Goal: Task Accomplishment & Management: Manage account settings

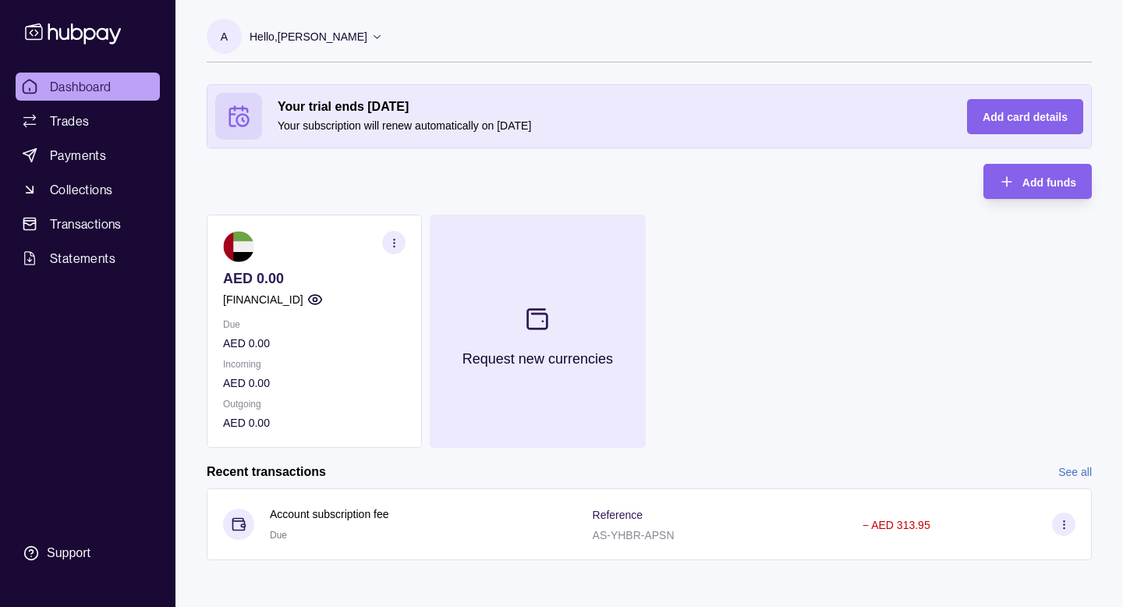
scroll to position [3, 0]
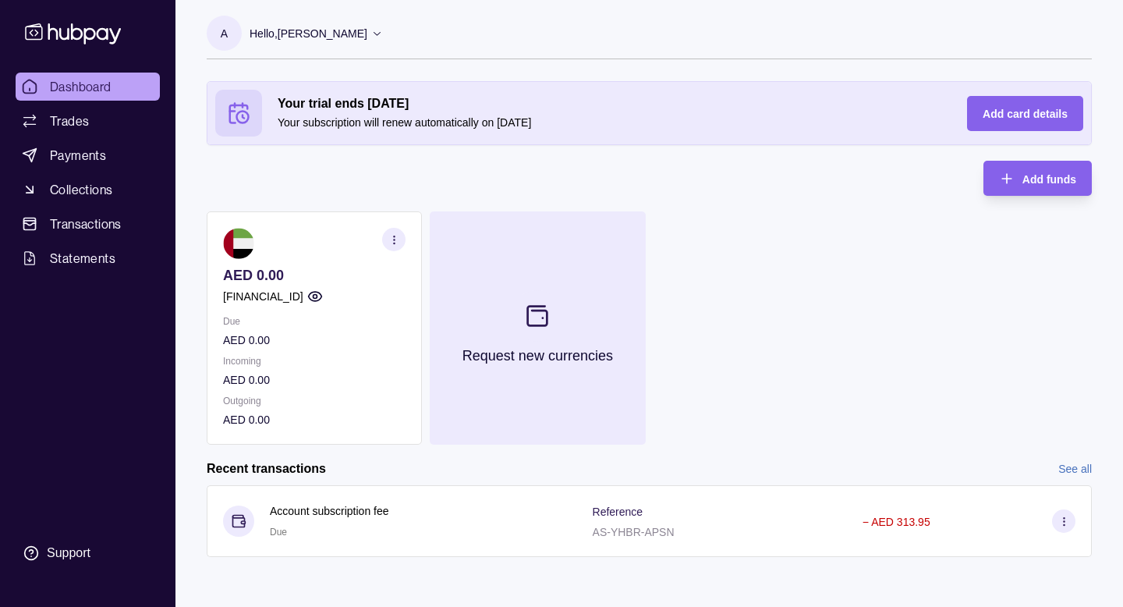
click at [525, 299] on section at bounding box center [536, 315] width 51 height 51
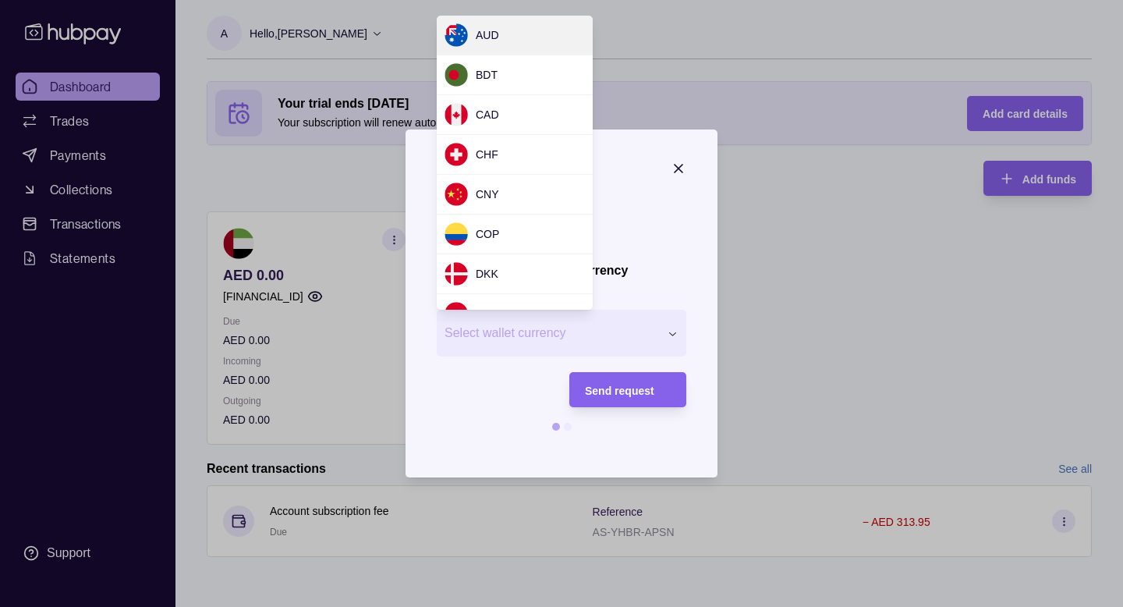
click at [532, 606] on div "Request new currency Wallet * Select wallet currency *** *** *** *** *** *** **…" at bounding box center [561, 607] width 1123 height 0
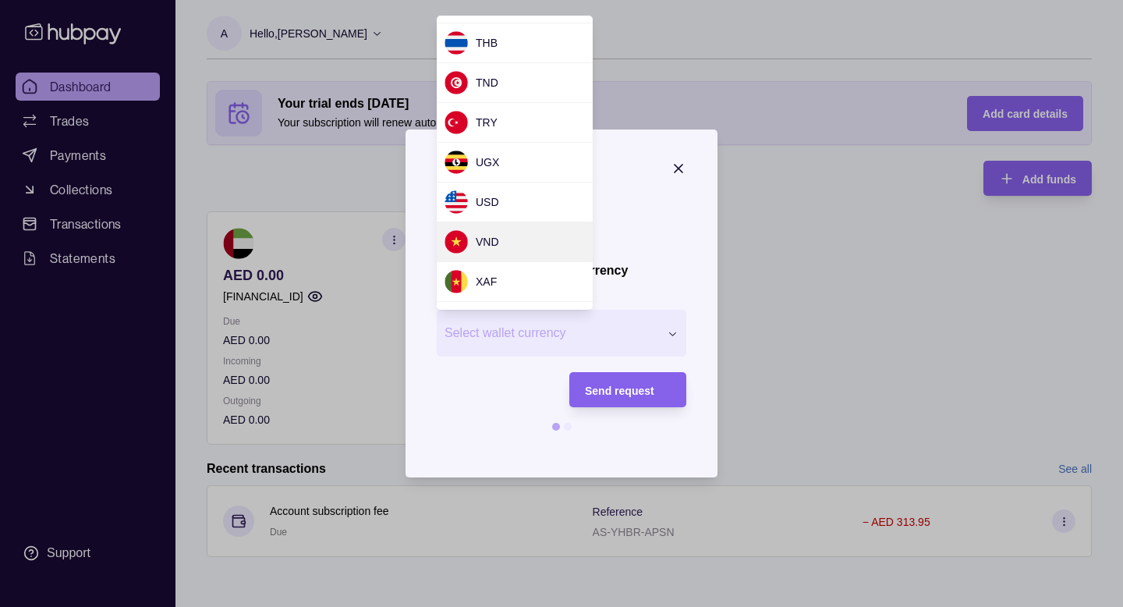
scroll to position [151, 0]
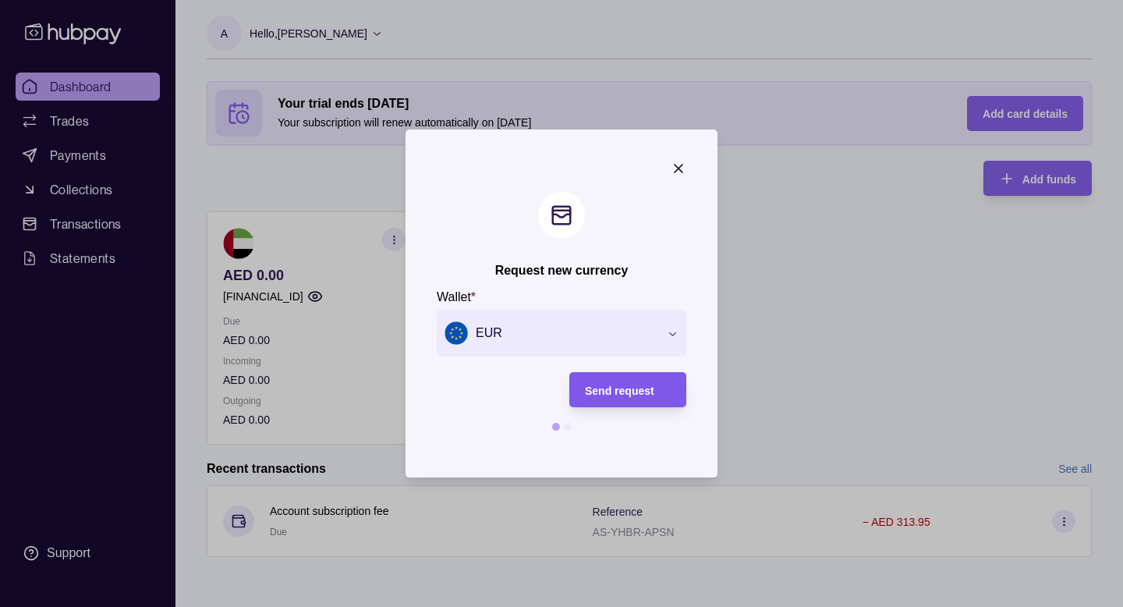
click at [610, 392] on span "Send request" at bounding box center [619, 390] width 69 height 12
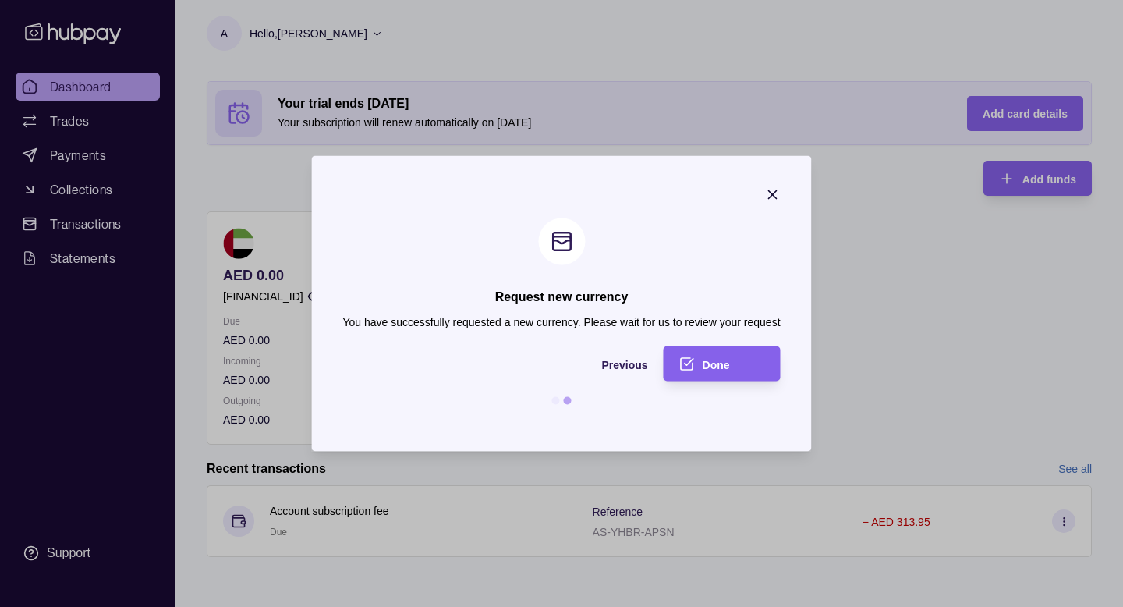
click at [684, 371] on div "Done" at bounding box center [710, 363] width 109 height 35
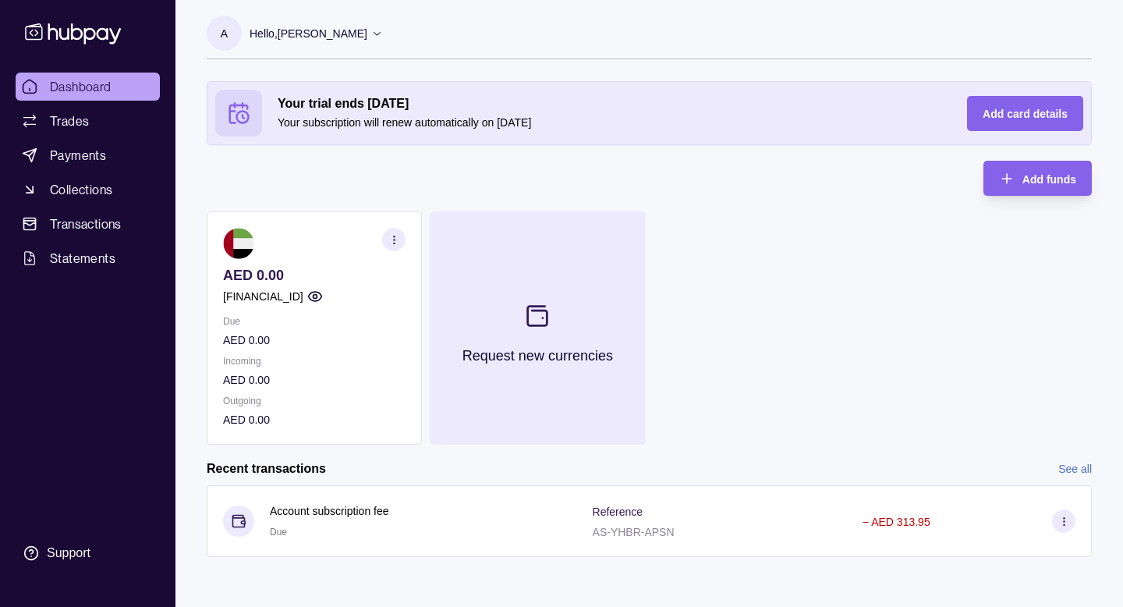
scroll to position [0, 0]
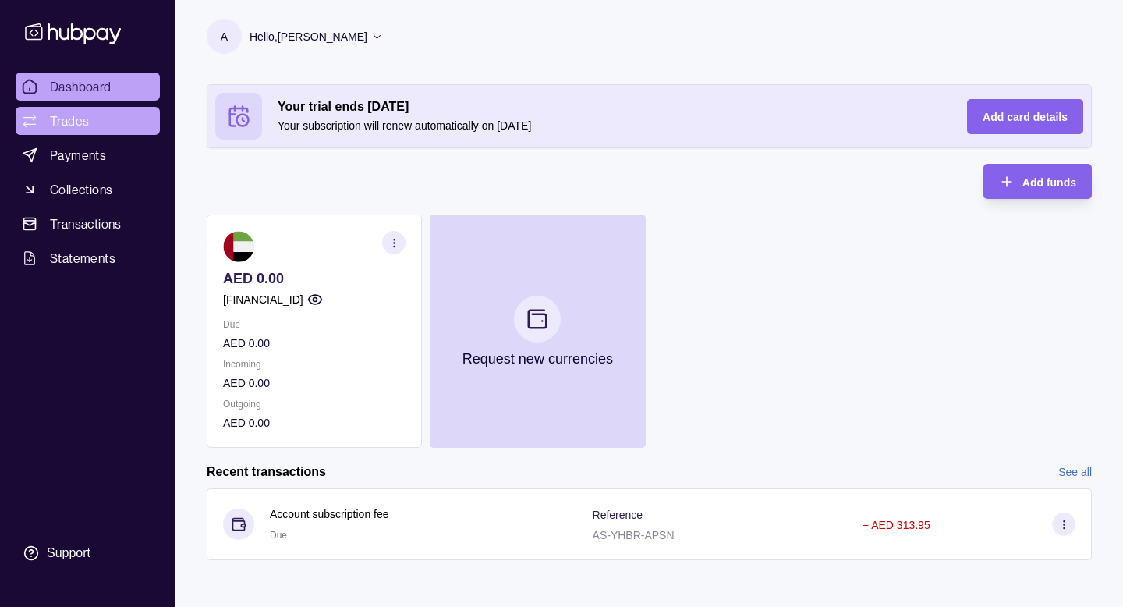
click at [87, 120] on span "Trades" at bounding box center [69, 120] width 39 height 19
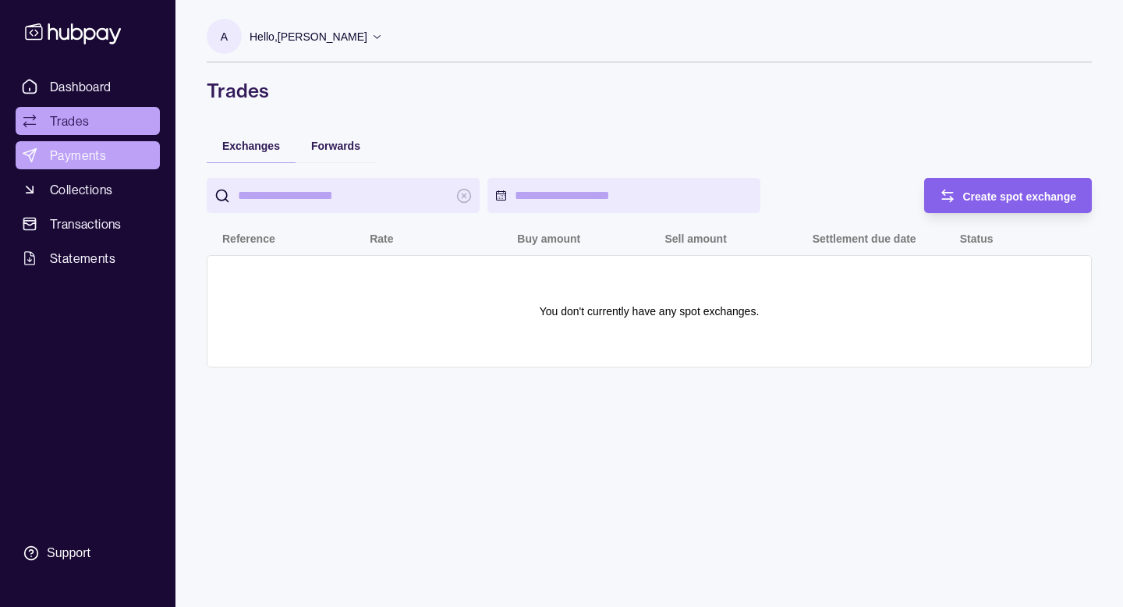
click at [85, 148] on span "Payments" at bounding box center [78, 155] width 56 height 19
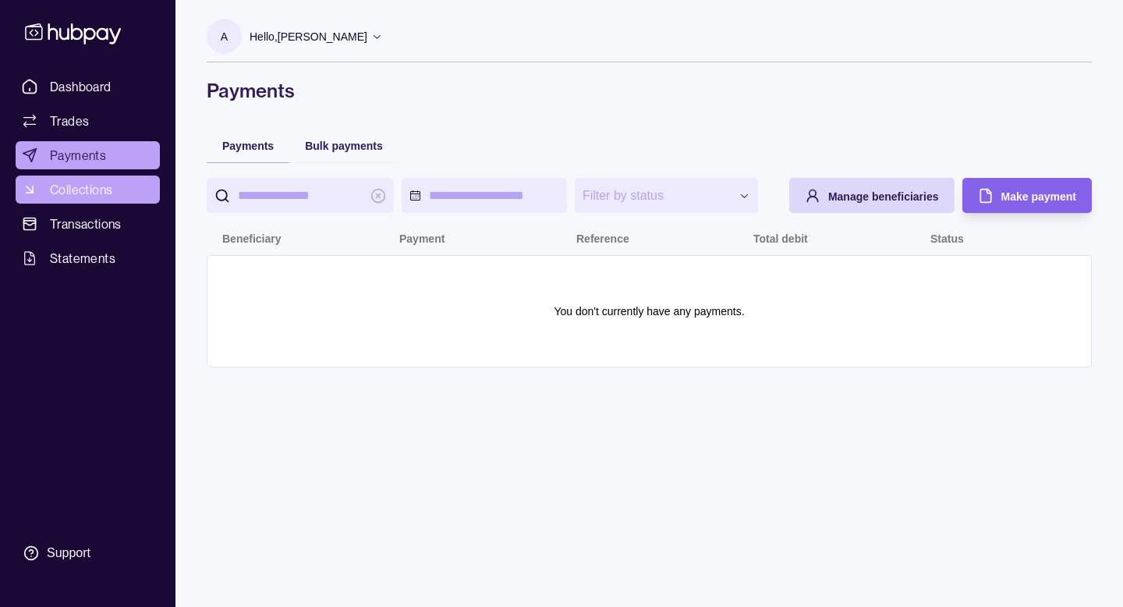
click at [87, 182] on span "Collections" at bounding box center [81, 189] width 62 height 19
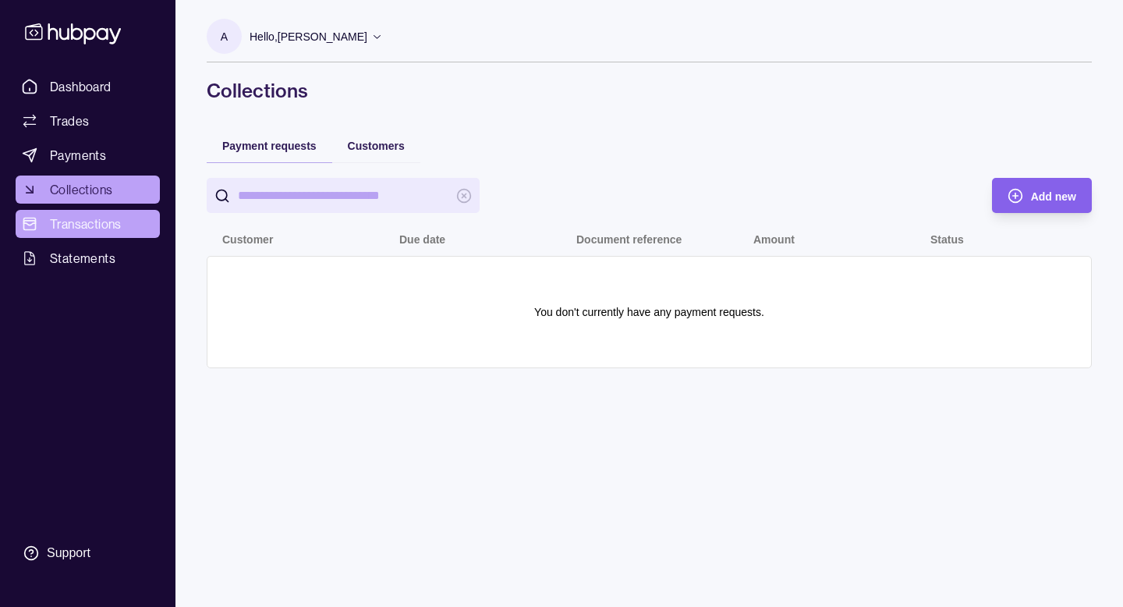
click at [87, 227] on span "Transactions" at bounding box center [86, 223] width 72 height 19
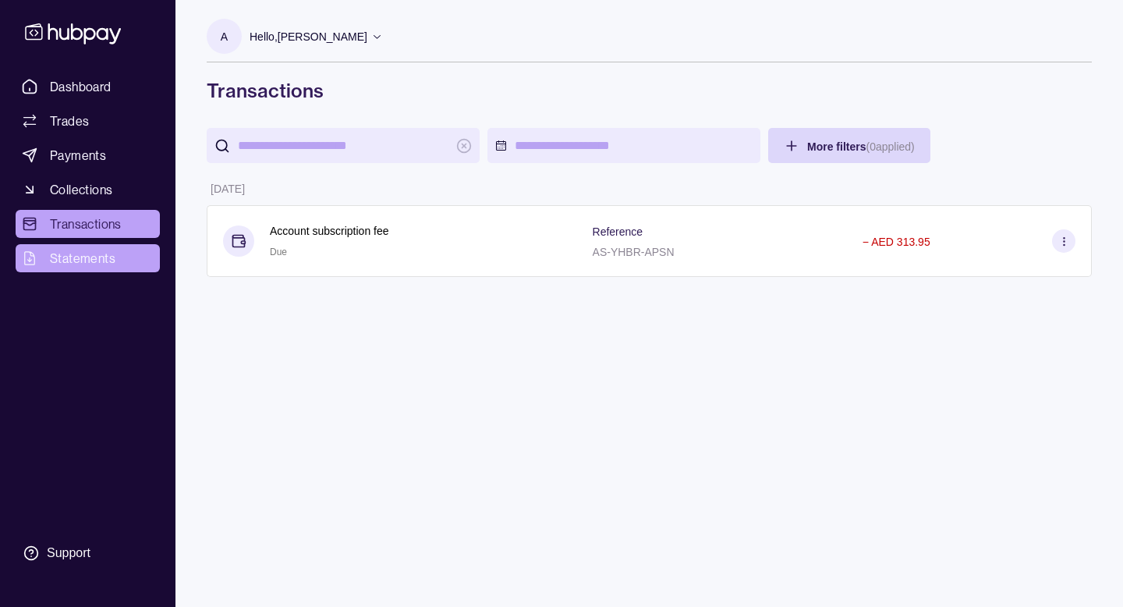
click at [89, 249] on span "Statements" at bounding box center [82, 258] width 65 height 19
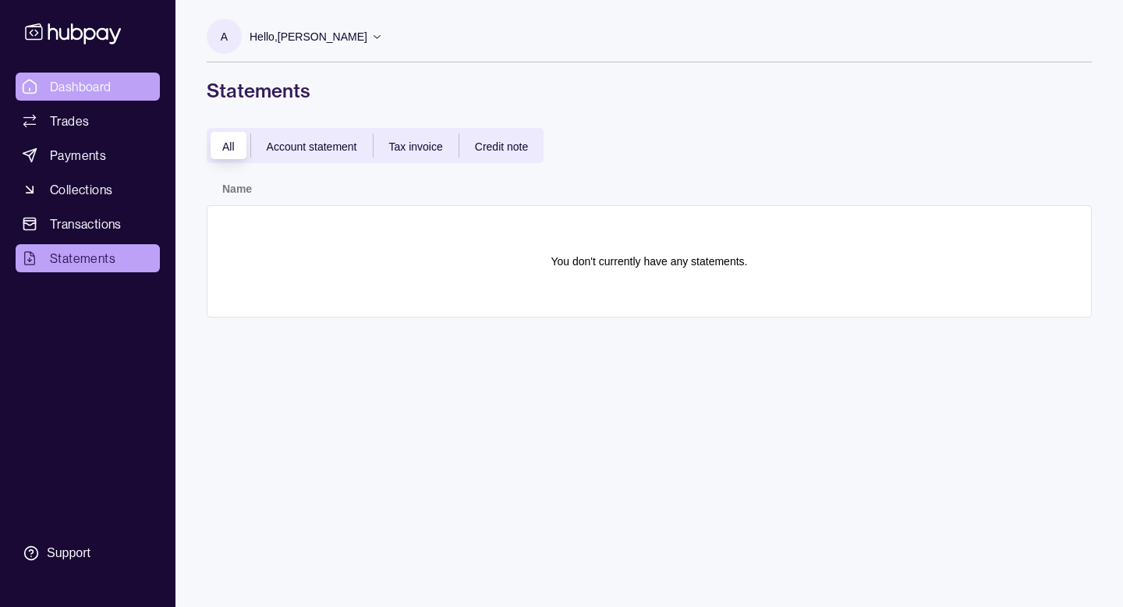
click at [116, 80] on link "Dashboard" at bounding box center [88, 87] width 144 height 28
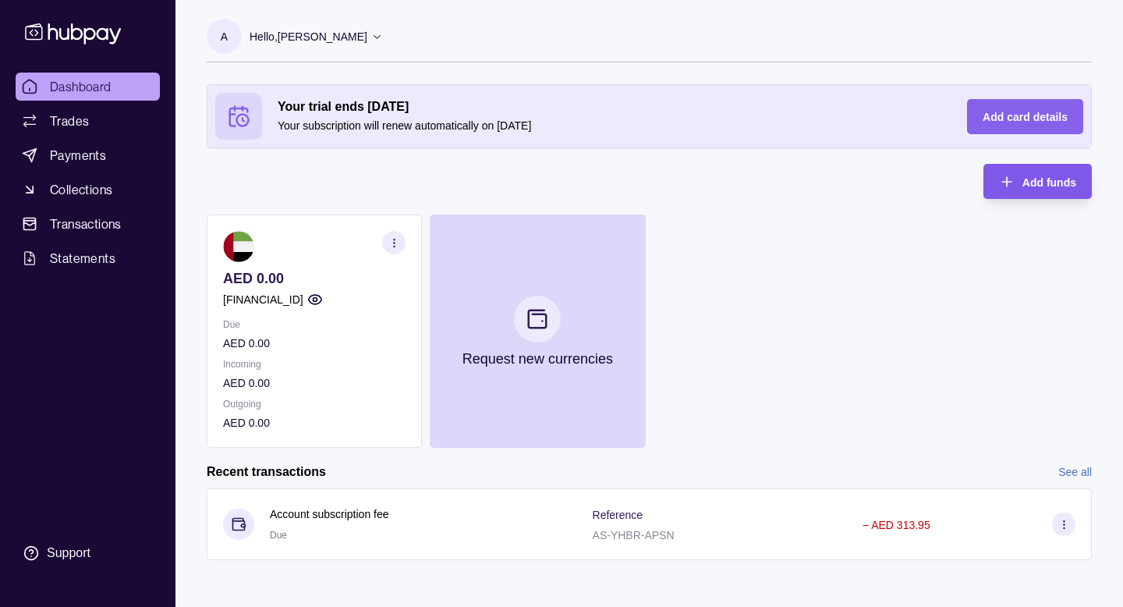
click at [1040, 179] on span "Add funds" at bounding box center [1049, 182] width 54 height 12
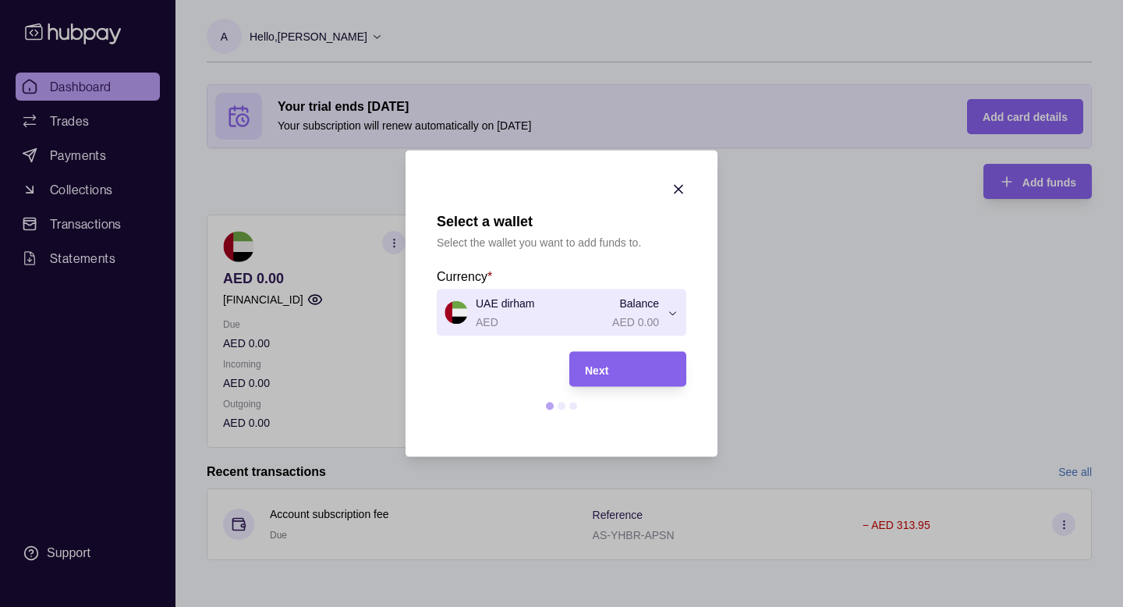
click at [651, 606] on div "Select a wallet Select the wallet you want to add funds to. Currency * UAE dirh…" at bounding box center [561, 610] width 1123 height 0
click at [663, 606] on div "Select a wallet Select the wallet you want to add funds to. Currency * UAE dirh…" at bounding box center [561, 610] width 1123 height 0
click at [679, 178] on section "Select a wallet Select the wallet you want to add funds to. Currency * UAE dirh…" at bounding box center [561, 303] width 312 height 306
click at [676, 189] on icon "button" at bounding box center [678, 190] width 16 height 16
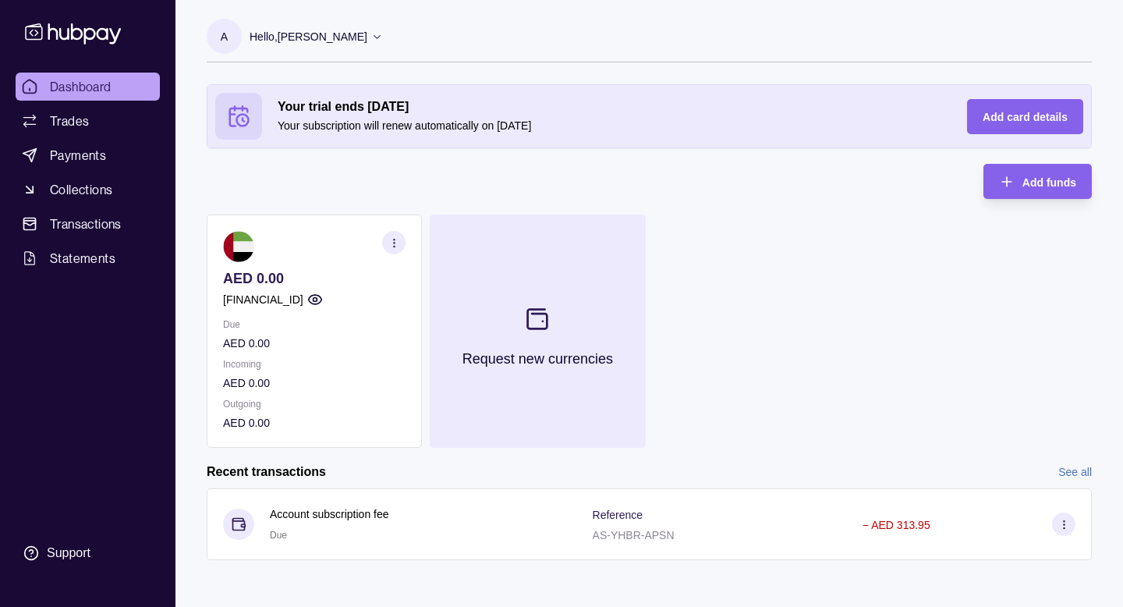
click at [537, 324] on icon at bounding box center [538, 319] width 26 height 26
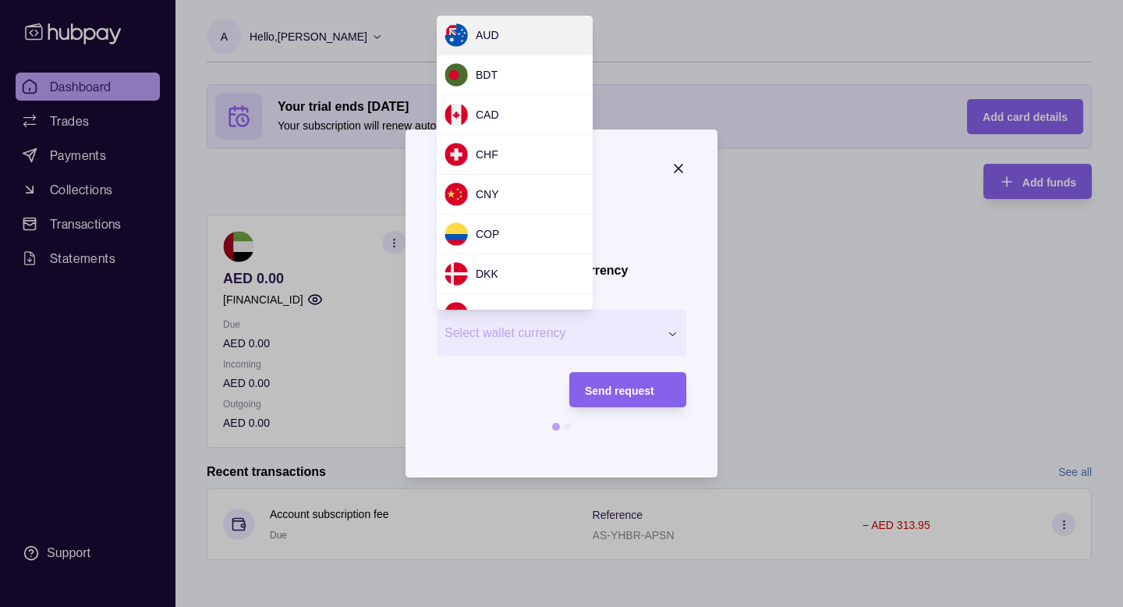
click at [546, 606] on div "Request new currency Wallet * Select wallet currency *** *** *** *** *** *** **…" at bounding box center [561, 610] width 1123 height 0
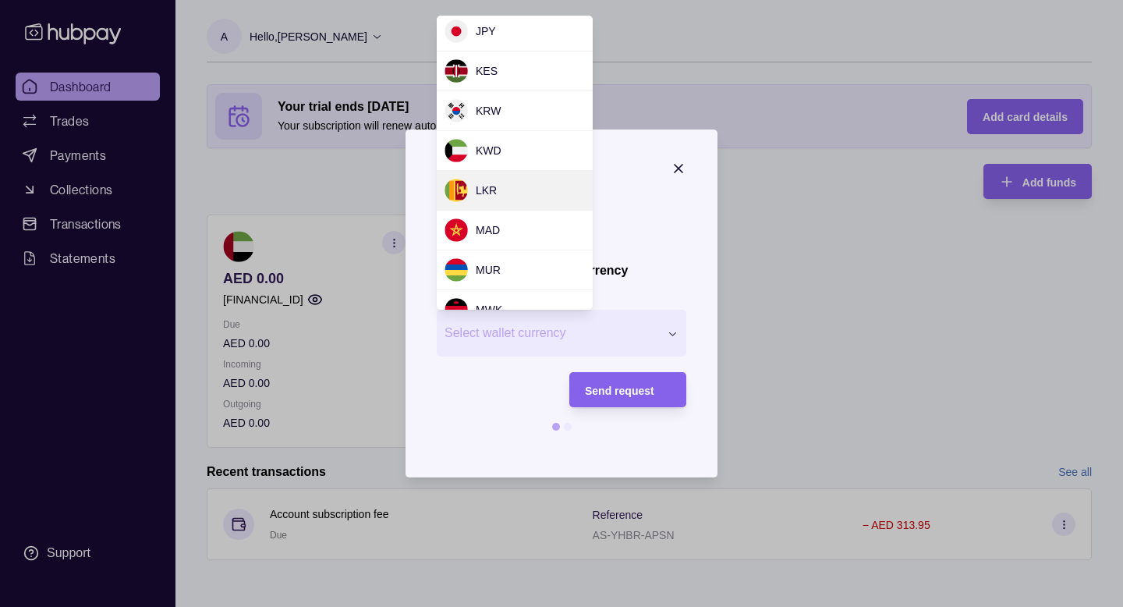
scroll to position [653, 0]
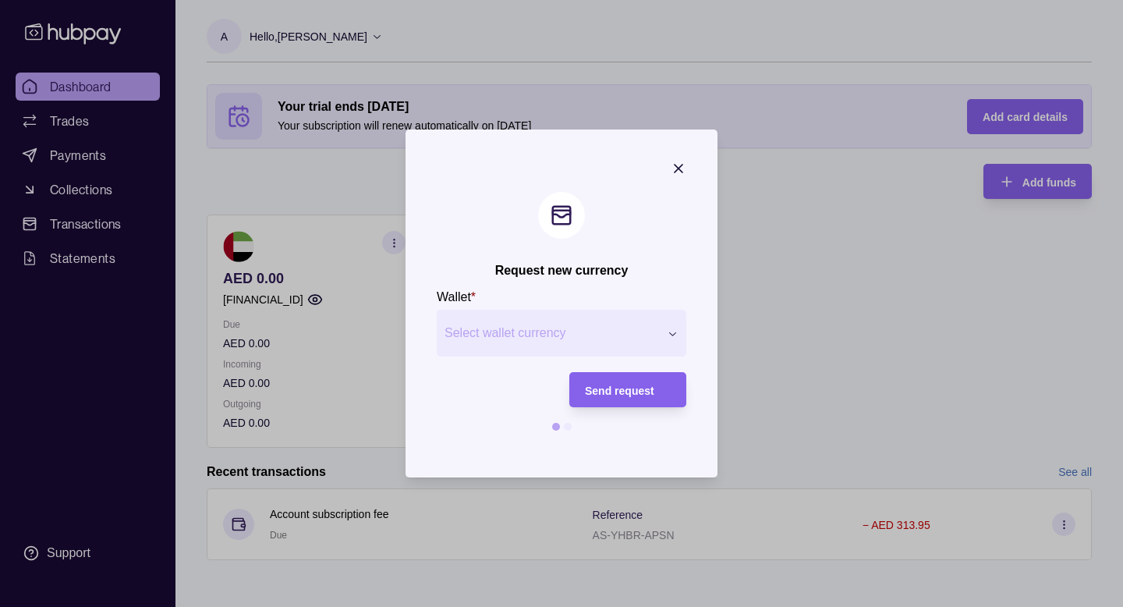
click at [655, 108] on div at bounding box center [561, 303] width 1123 height 607
